Goal: Transaction & Acquisition: Subscribe to service/newsletter

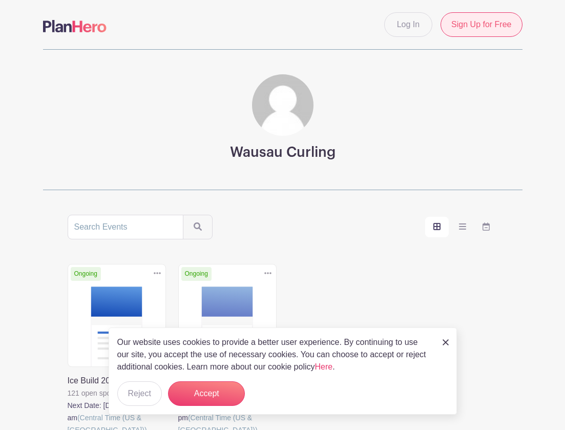
click at [476, 22] on link "Sign Up for Free" at bounding box center [481, 24] width 81 height 25
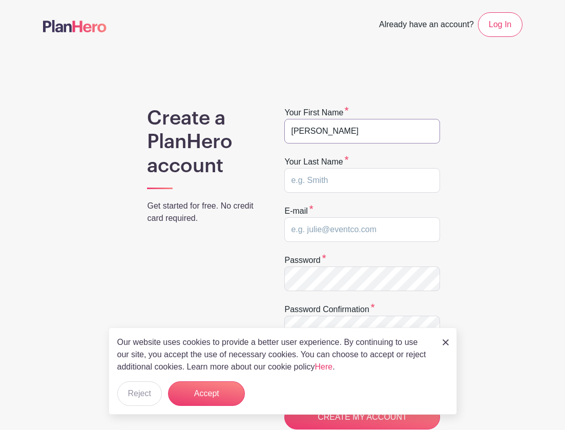
type input "[PERSON_NAME]"
type input "[EMAIL_ADDRESS][DOMAIN_NAME]"
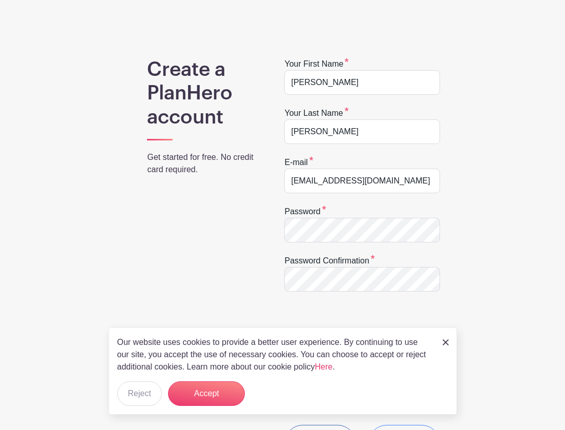
scroll to position [53, 0]
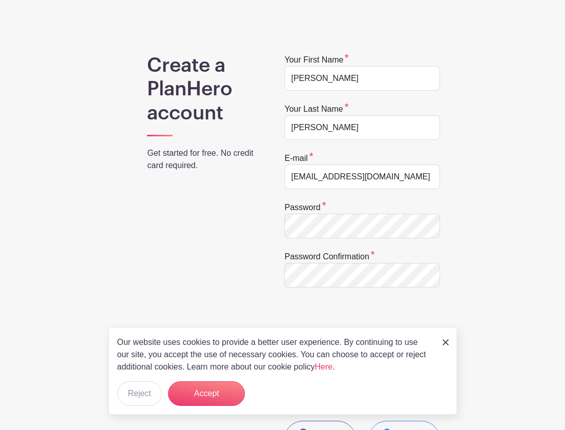
click at [215, 258] on div "Create a PlanHero account Get started for free. No credit card required." at bounding box center [202, 284] width 160 height 461
click at [200, 393] on button "Accept" at bounding box center [206, 393] width 77 height 25
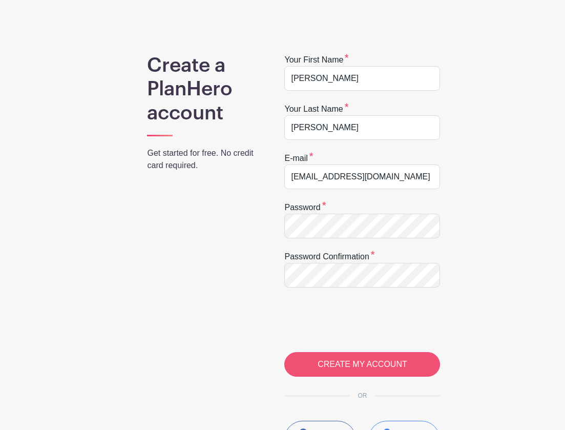
click at [361, 358] on input "CREATE MY ACCOUNT" at bounding box center [362, 364] width 156 height 25
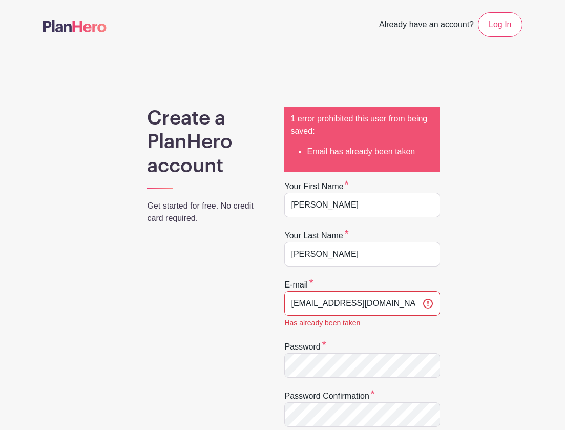
scroll to position [-1, 0]
